Goal: Information Seeking & Learning: Learn about a topic

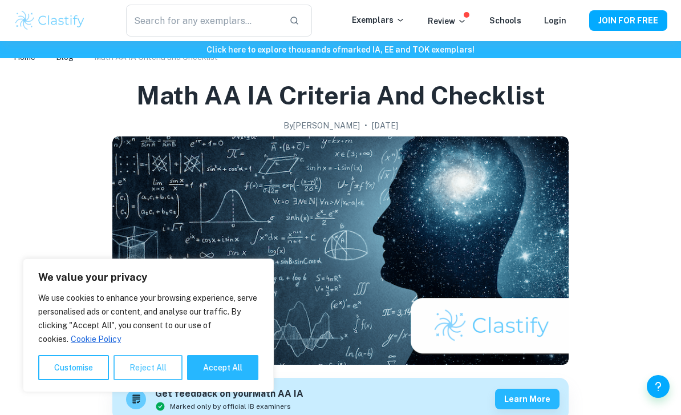
scroll to position [24, 0]
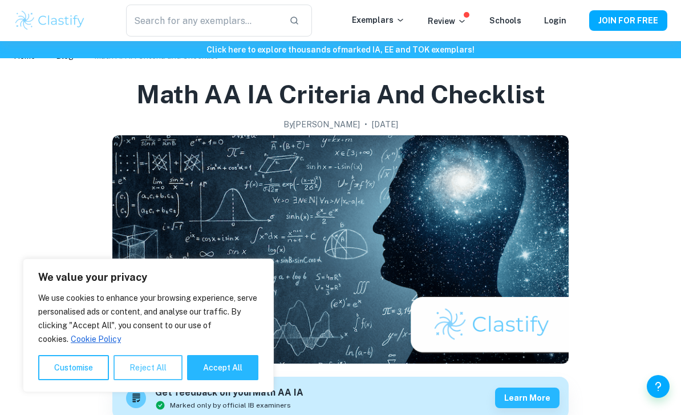
click at [152, 366] on button "Reject All" at bounding box center [148, 367] width 69 height 25
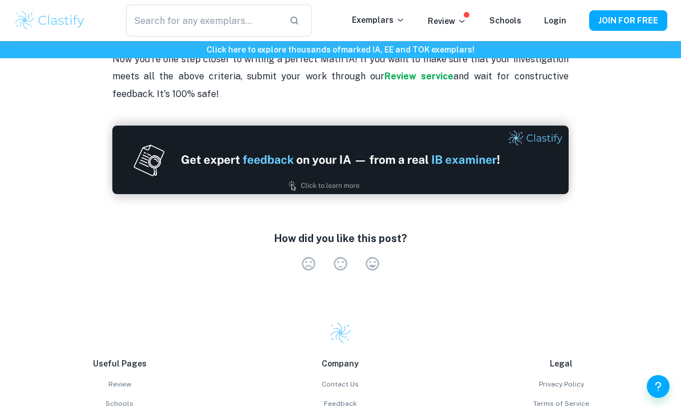
scroll to position [2618, 0]
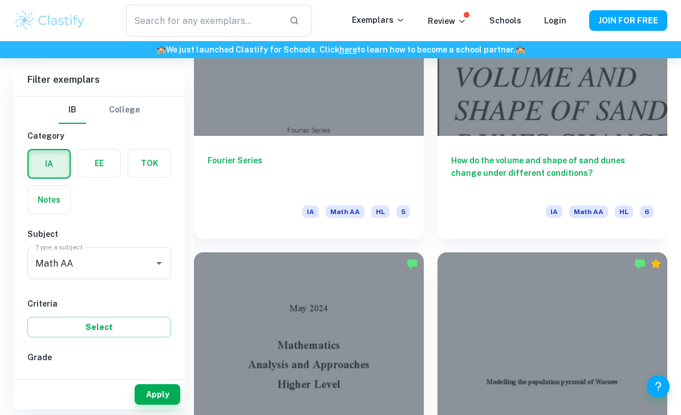
scroll to position [1551, 0]
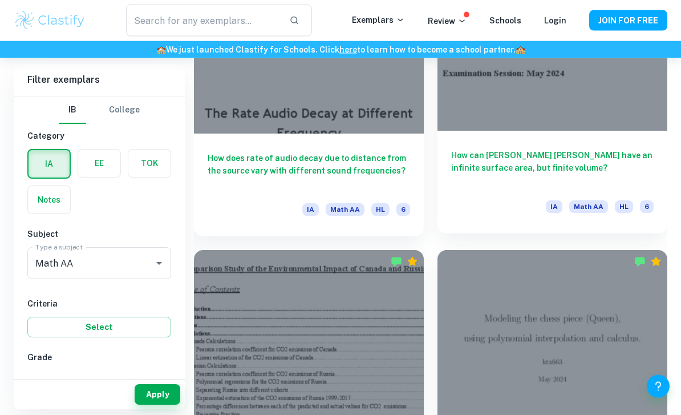
scroll to position [2157, 0]
click at [487, 160] on h6 "How can [PERSON_NAME] [PERSON_NAME] have an infinite surface area, but finite v…" at bounding box center [552, 168] width 203 height 38
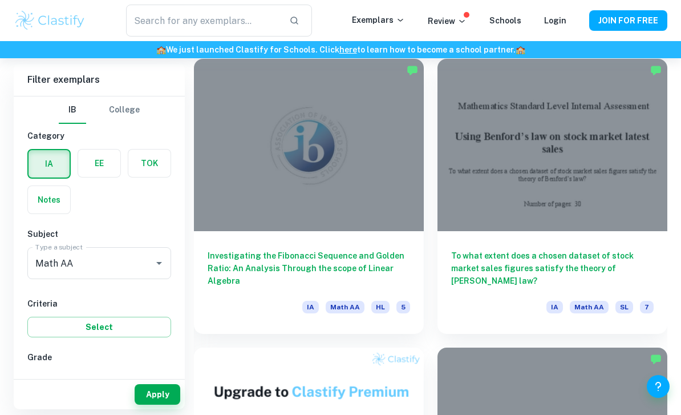
scroll to position [3215, 0]
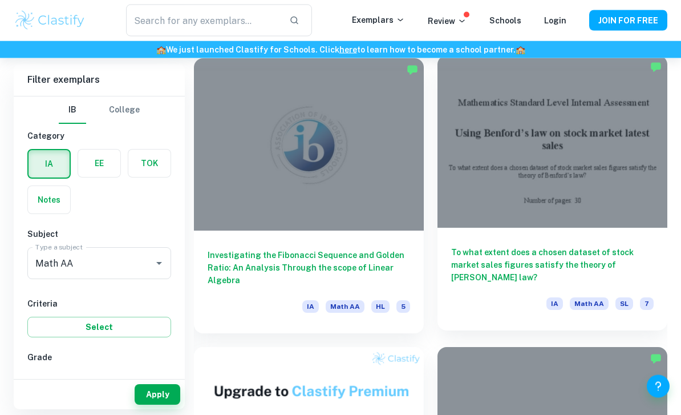
click at [466, 210] on div at bounding box center [553, 142] width 230 height 172
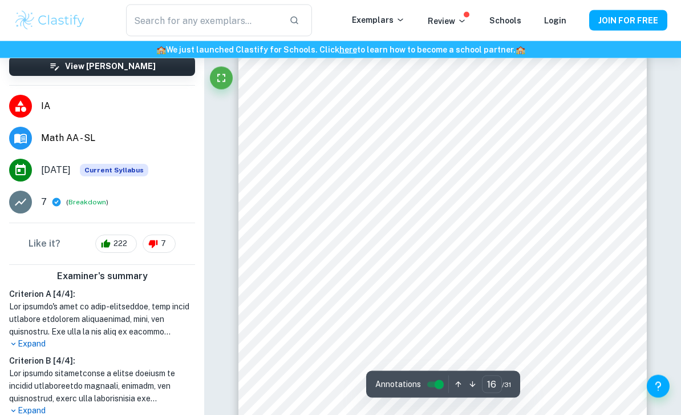
scroll to position [9232, 0]
type input "6"
